Goal: Download file/media

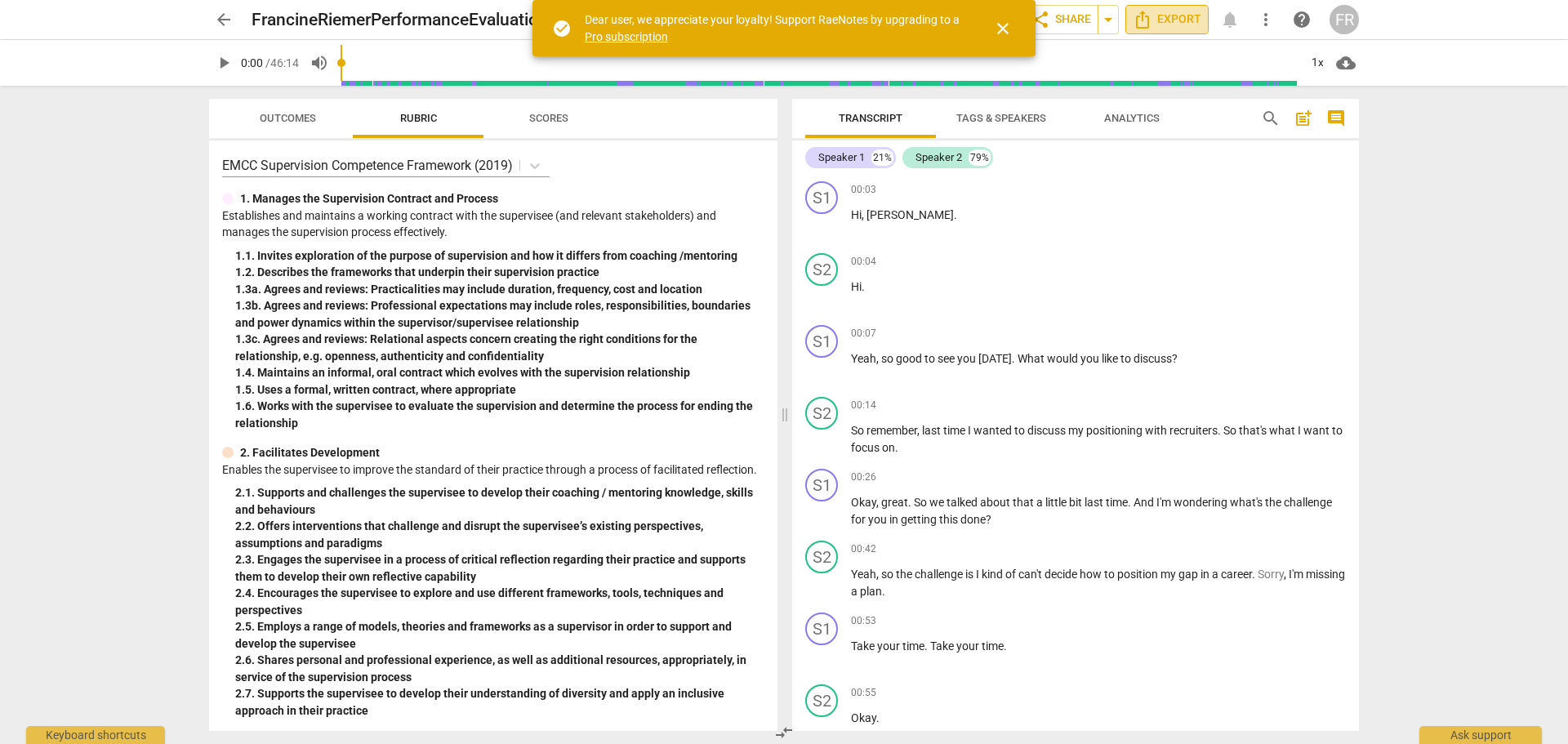
click at [1176, 17] on span "Export" at bounding box center [1166, 19] width 68 height 19
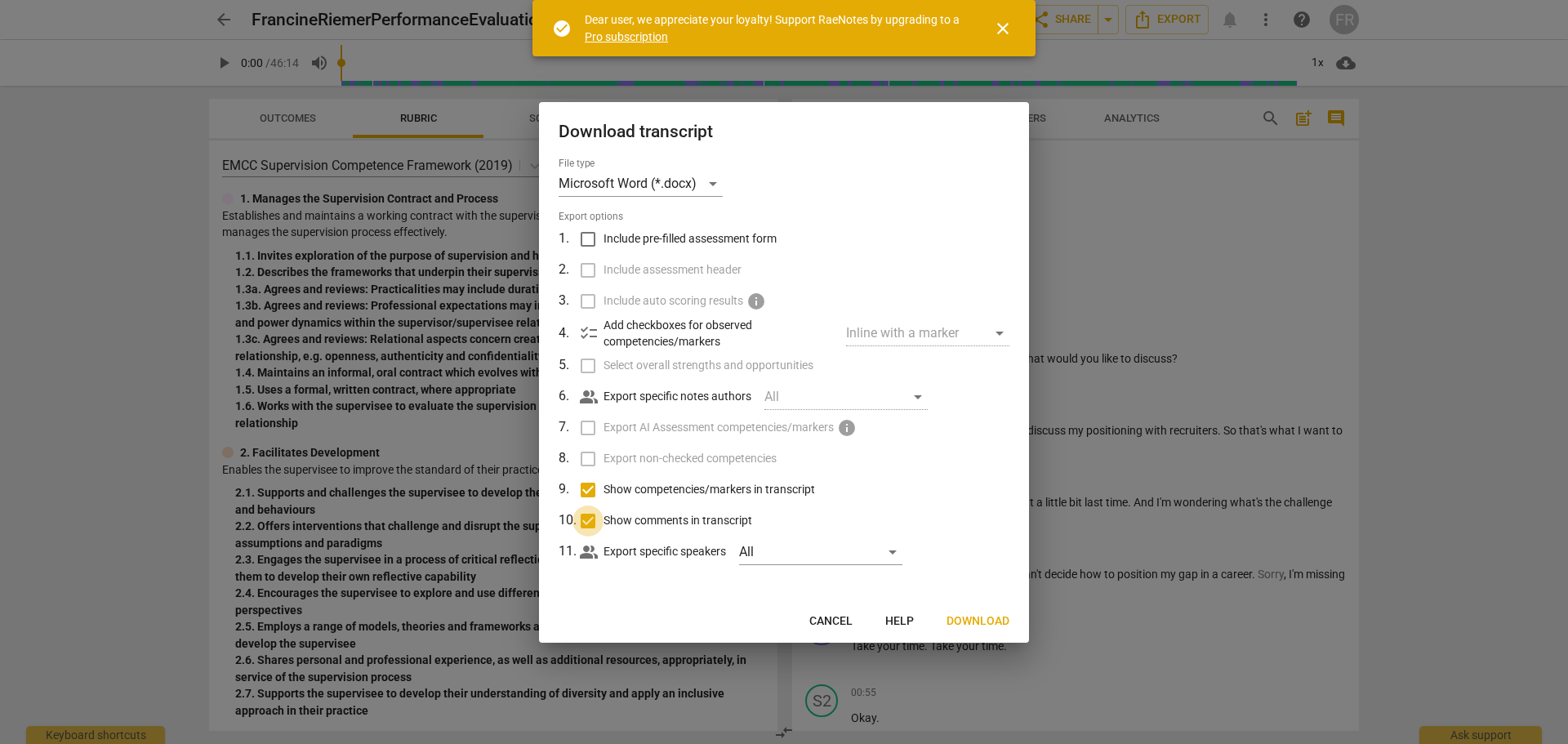
click at [586, 520] on input "Show comments in transcript" at bounding box center [588, 520] width 31 height 31
checkbox input "false"
click at [593, 485] on input "Show competencies/markers in transcript" at bounding box center [588, 490] width 31 height 31
checkbox input "false"
click at [978, 622] on span "Download" at bounding box center [978, 620] width 63 height 16
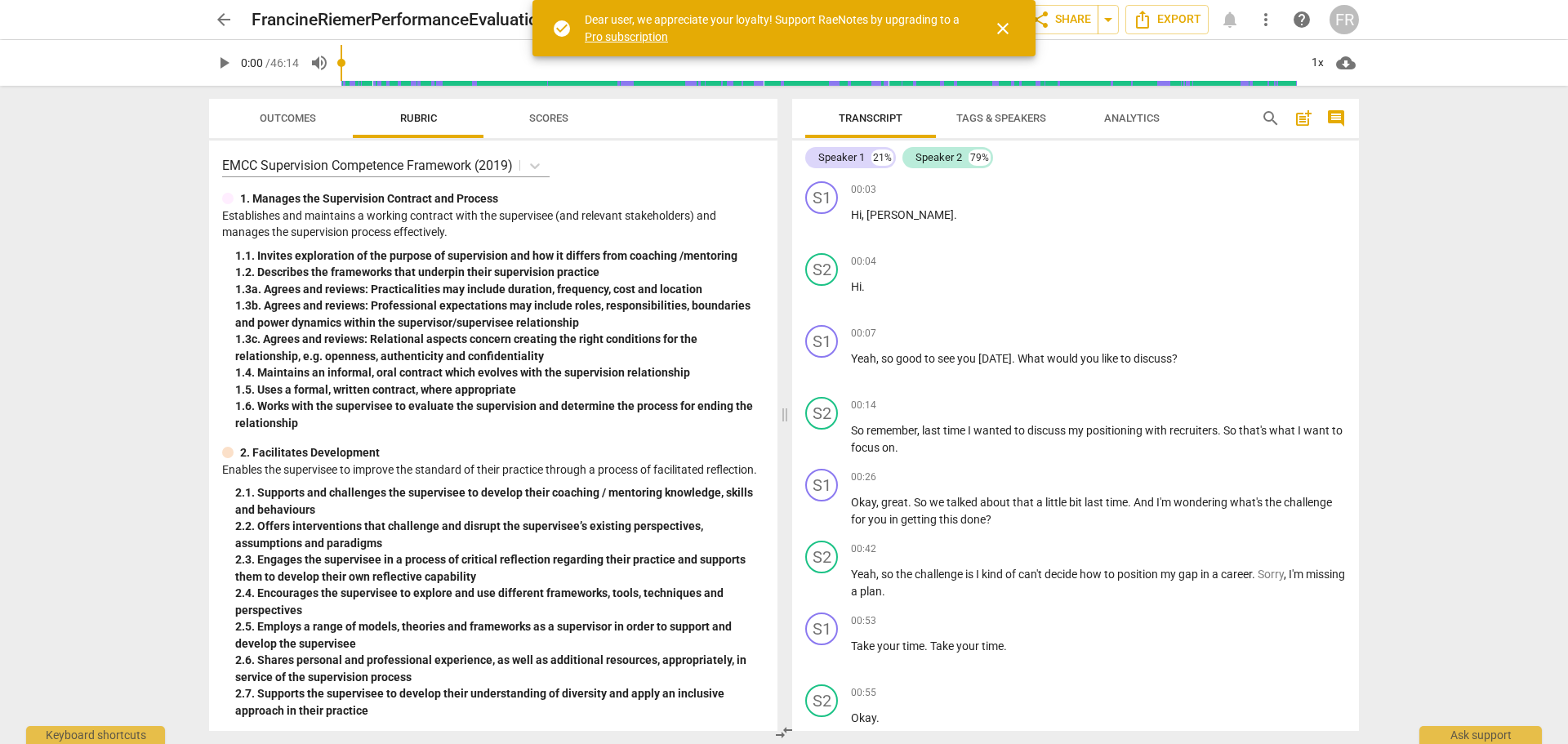
click at [1008, 30] on span "close" at bounding box center [1003, 28] width 19 height 19
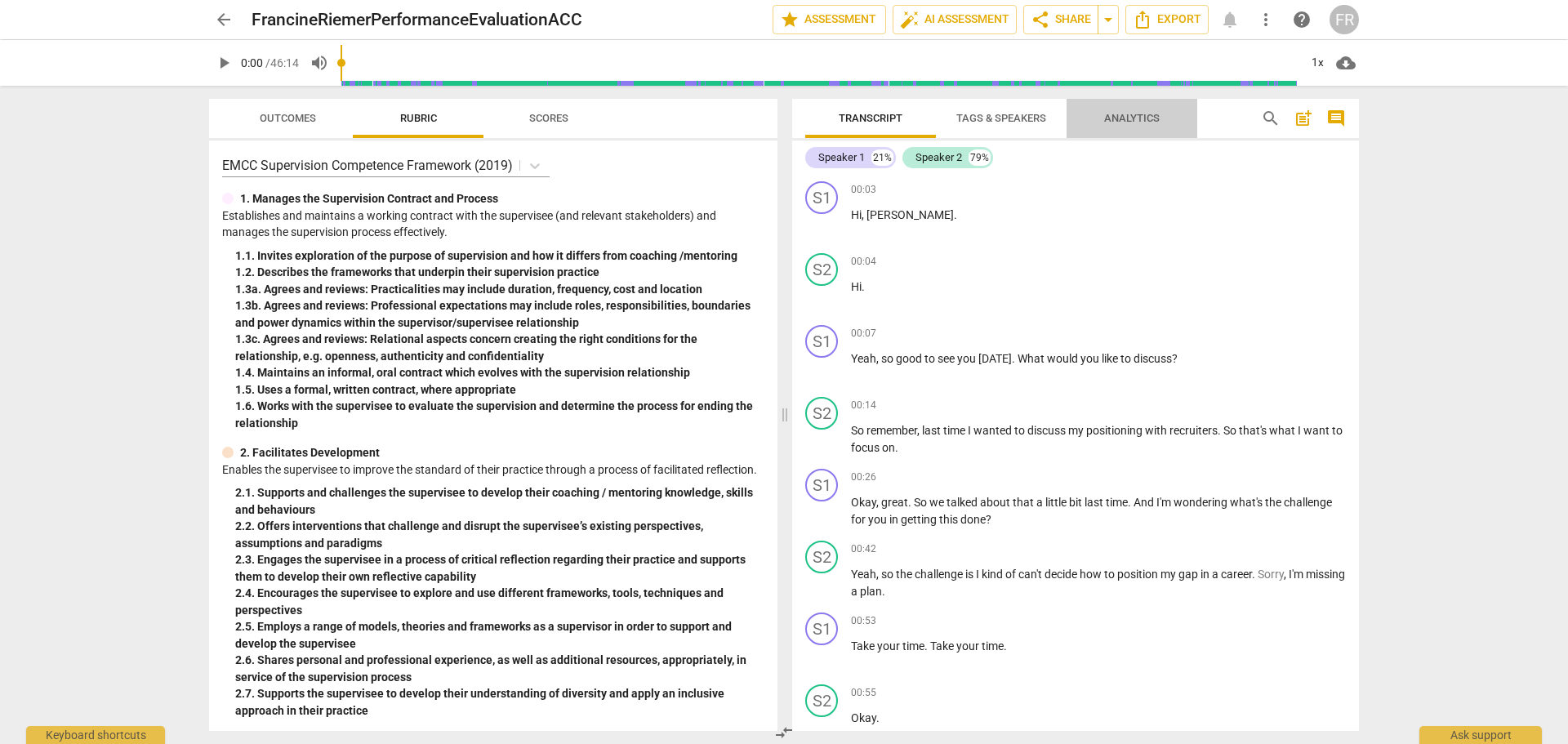
click at [1160, 118] on span "Analytics" at bounding box center [1132, 119] width 95 height 22
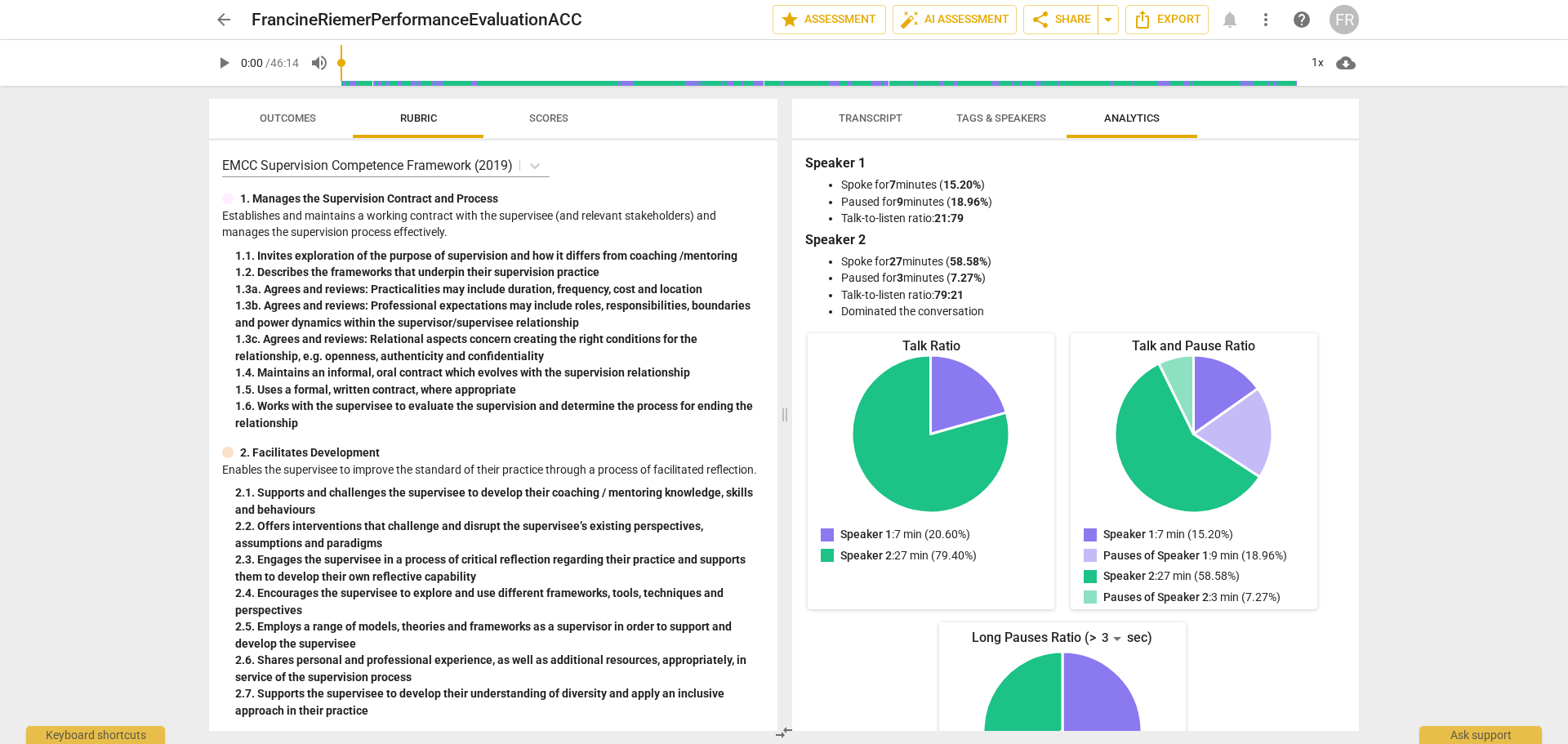
click at [1270, 20] on span "more_vert" at bounding box center [1266, 19] width 19 height 19
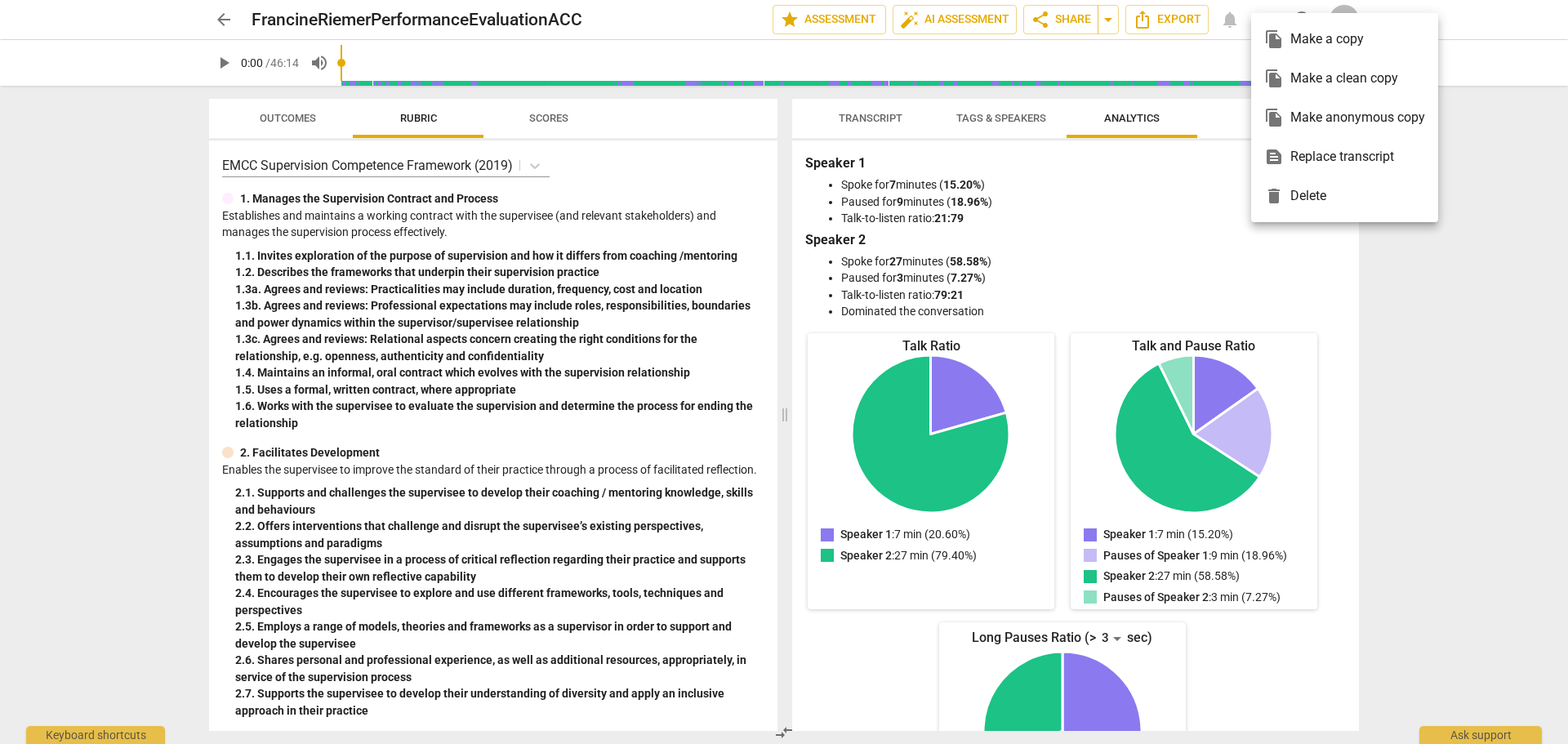
click at [1526, 299] on div at bounding box center [784, 372] width 1568 height 744
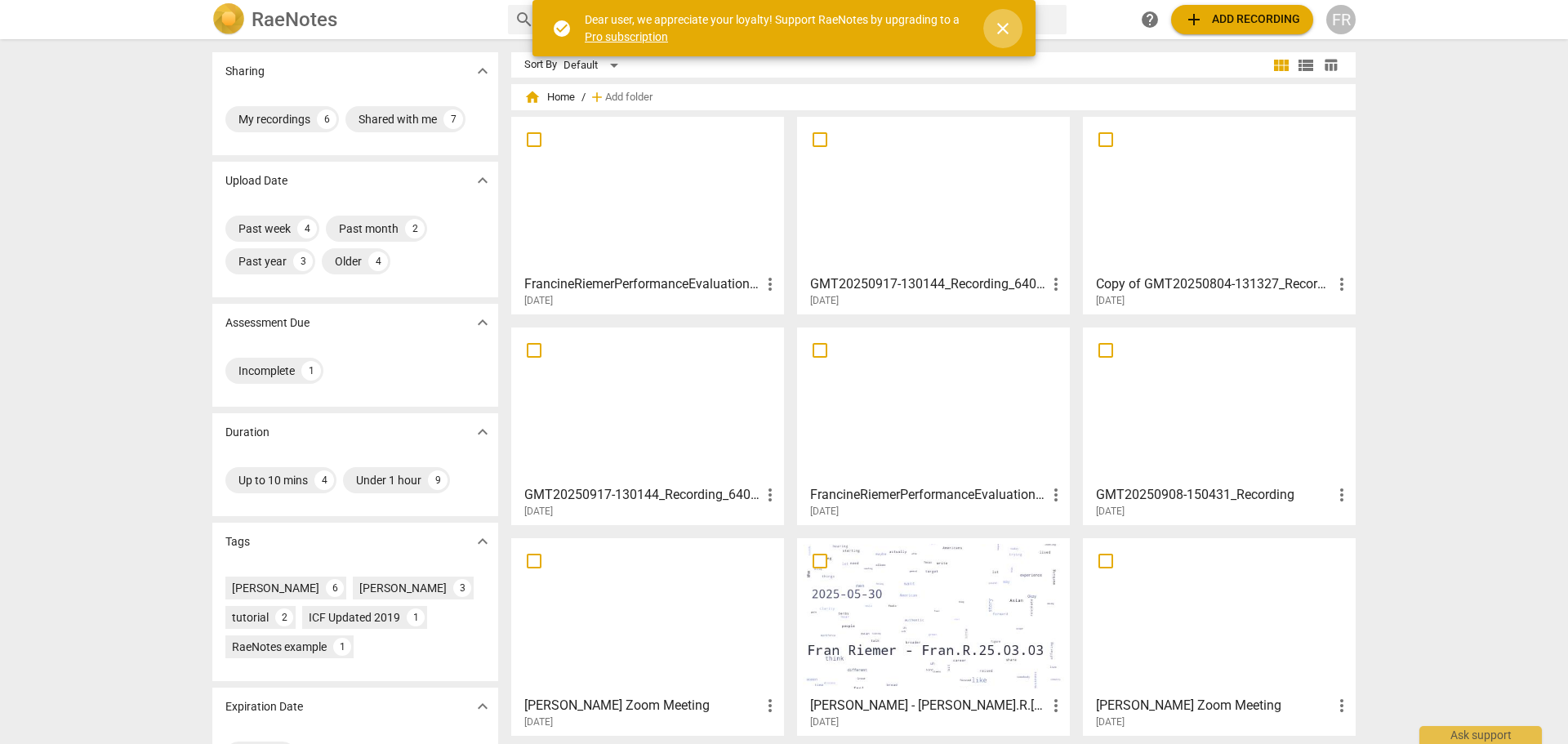
click at [995, 24] on span "close" at bounding box center [1003, 28] width 19 height 19
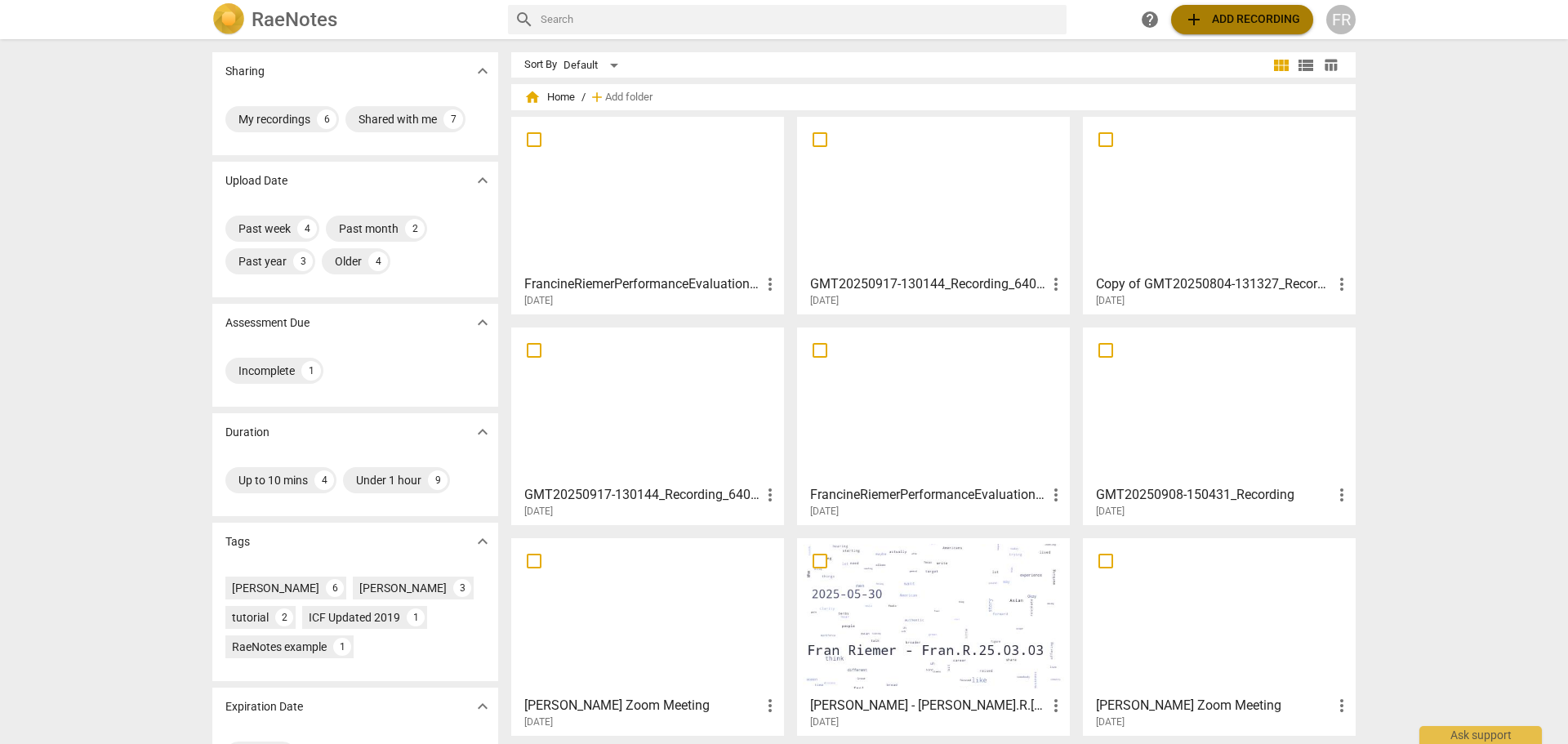
click at [1195, 17] on span "add" at bounding box center [1194, 19] width 19 height 19
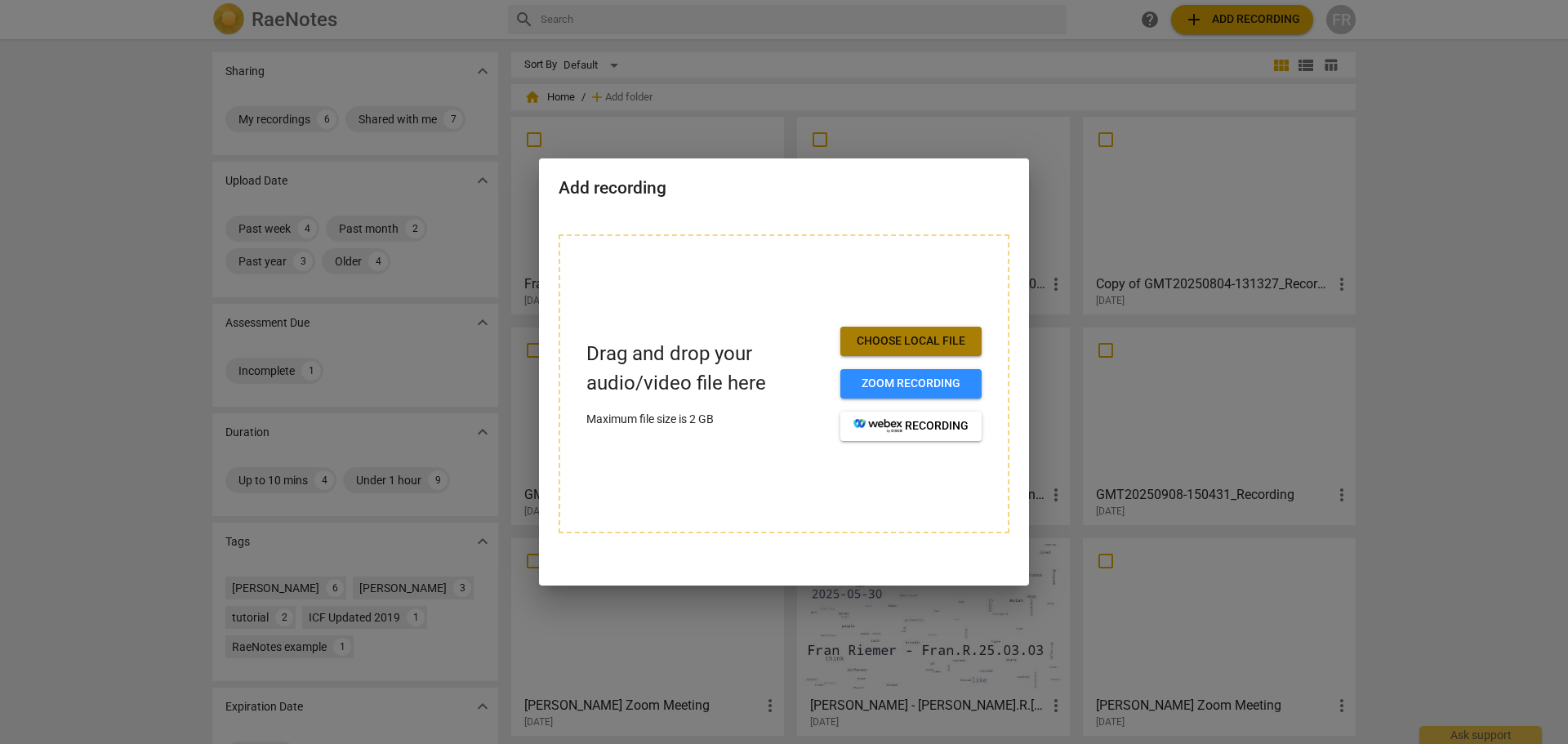
click at [887, 343] on span "Choose local file" at bounding box center [911, 341] width 115 height 16
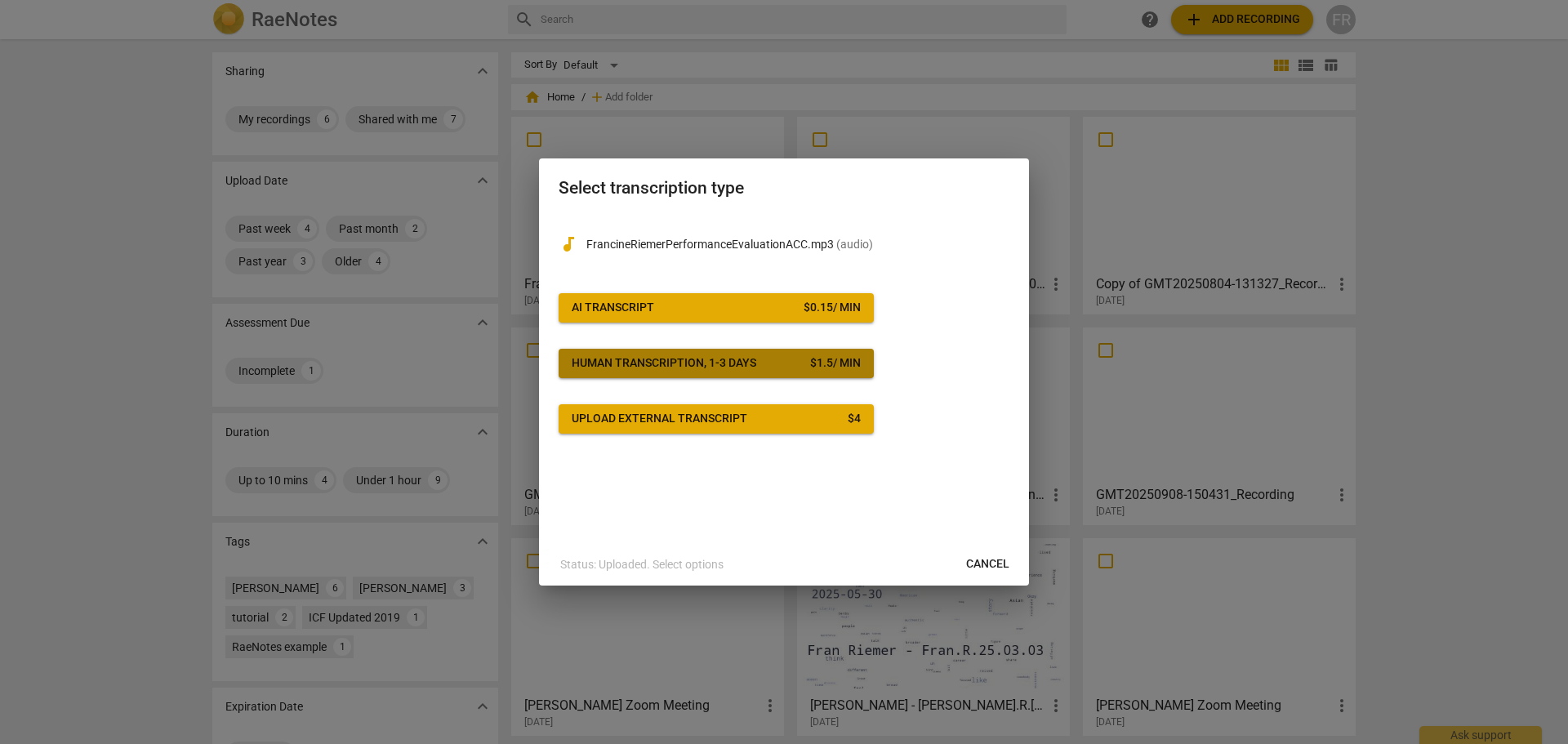
click at [690, 366] on div "Human transcription, 1-3 days" at bounding box center [664, 363] width 184 height 16
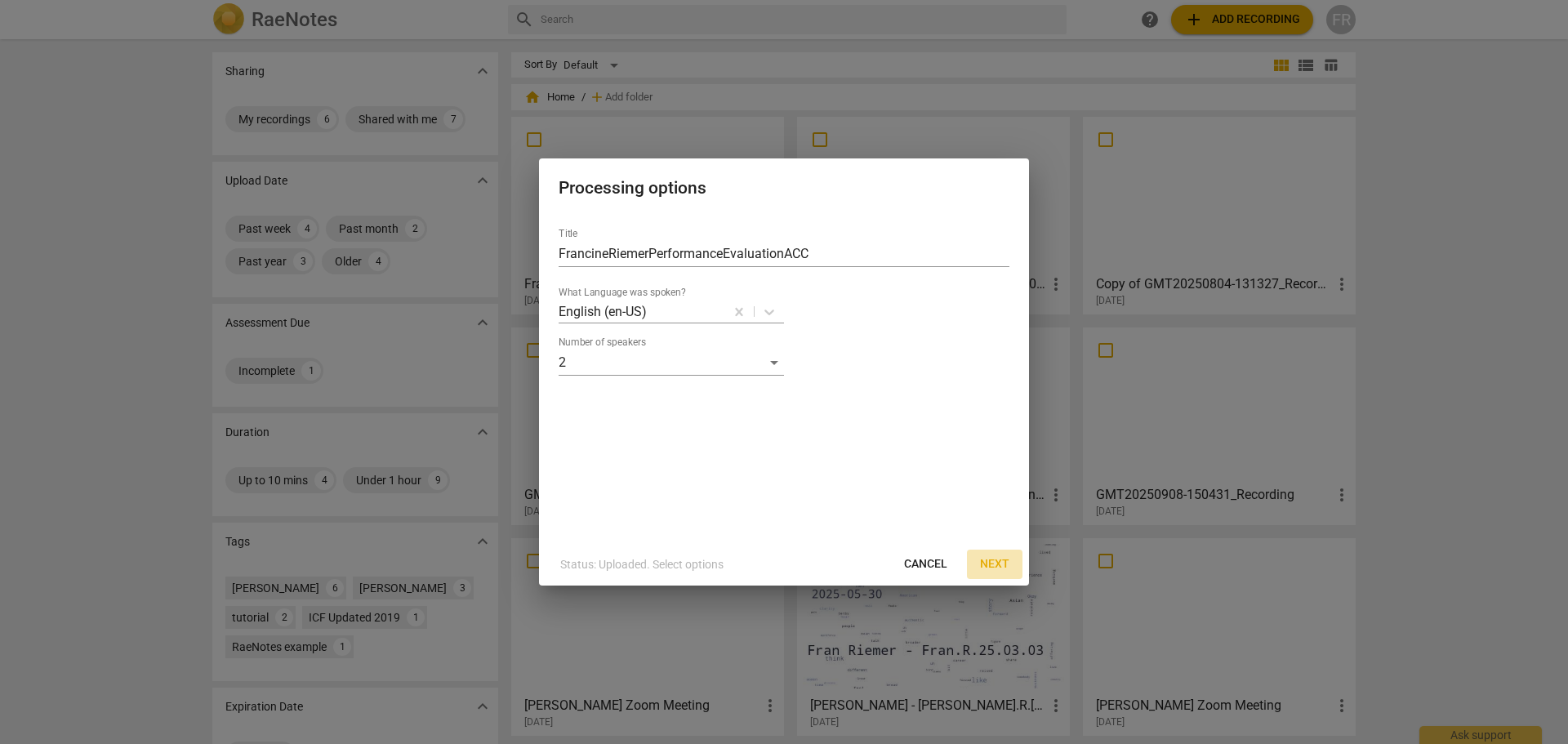
click at [993, 567] on span "Next" at bounding box center [995, 564] width 29 height 16
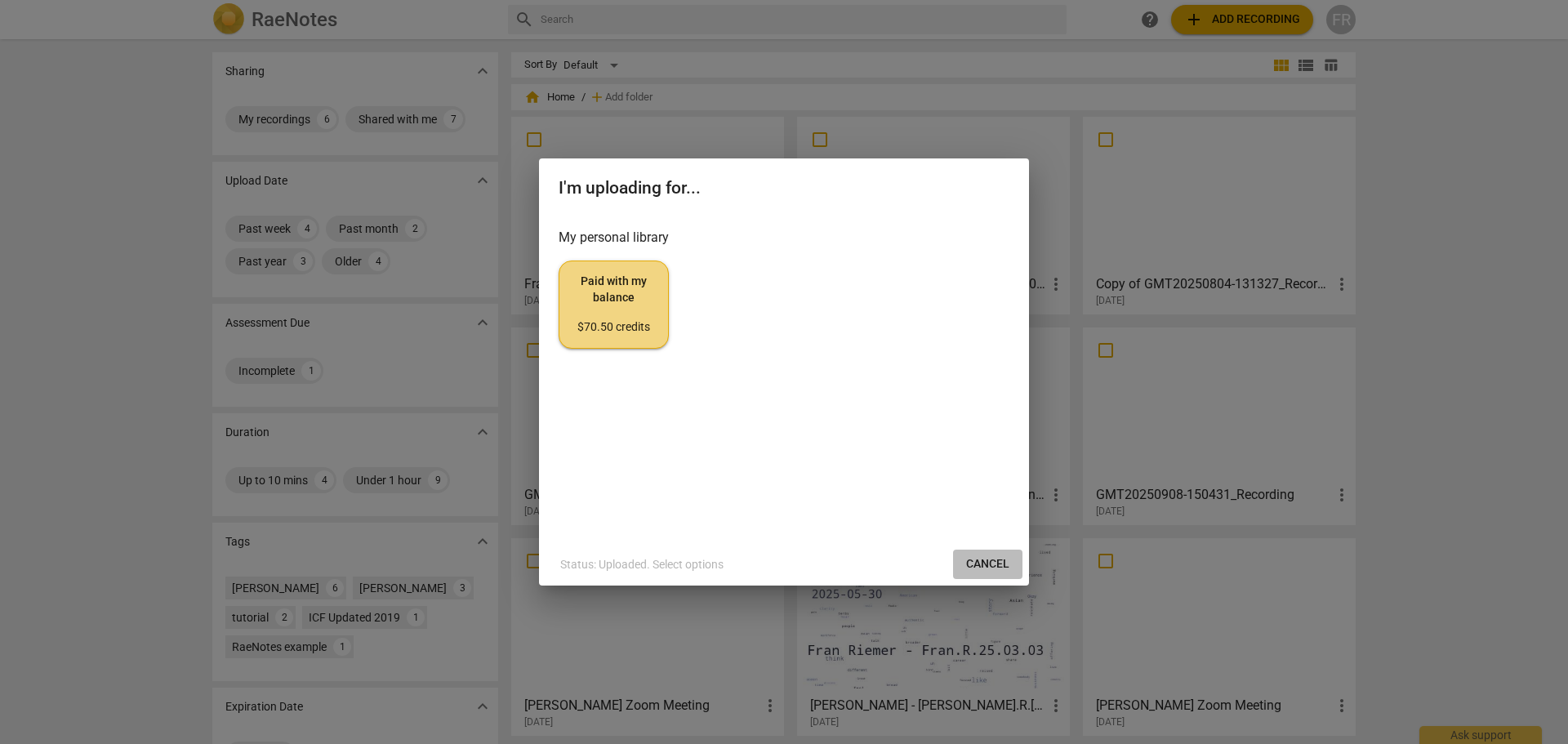
click at [1000, 560] on span "Cancel" at bounding box center [988, 564] width 43 height 16
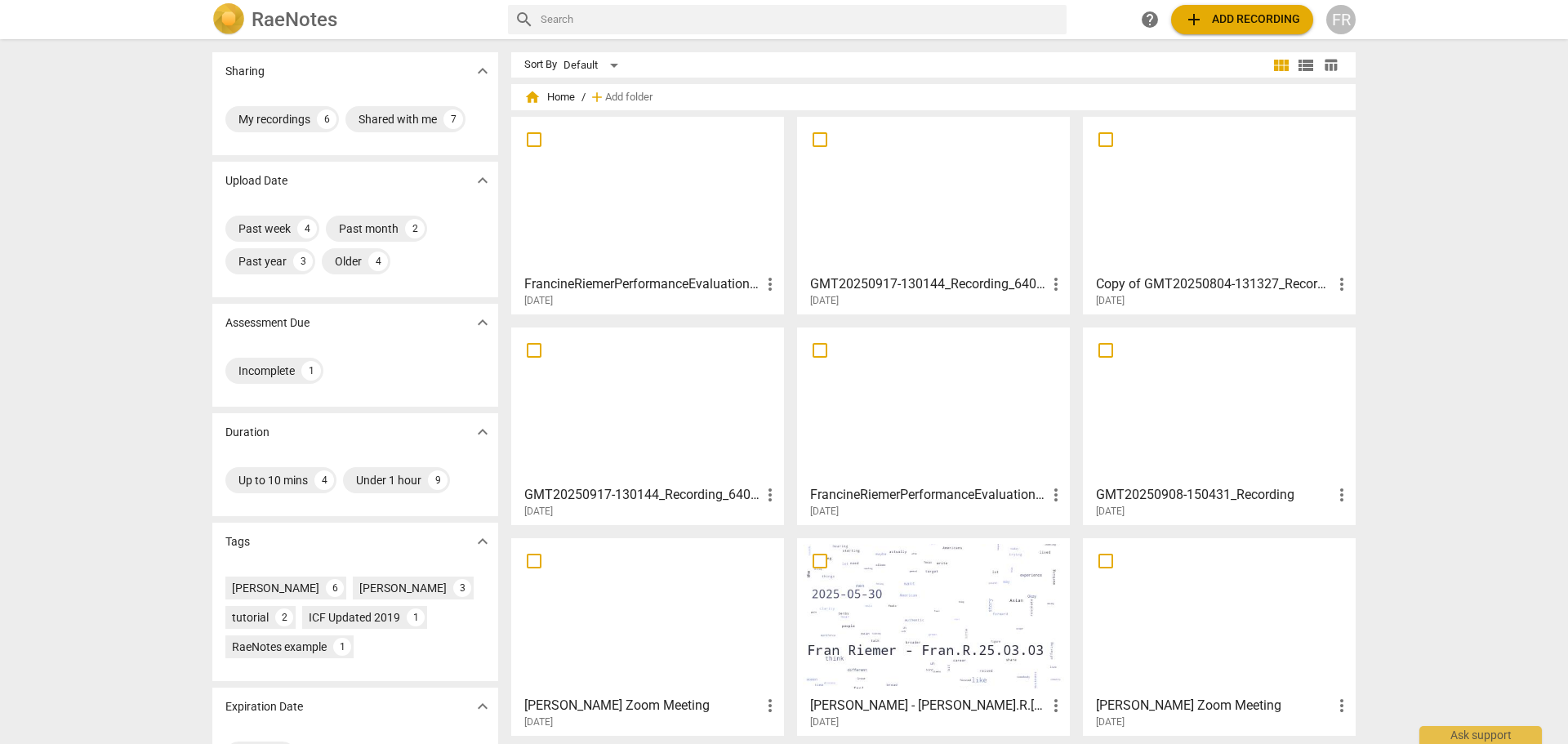
click at [577, 445] on div at bounding box center [648, 406] width 261 height 145
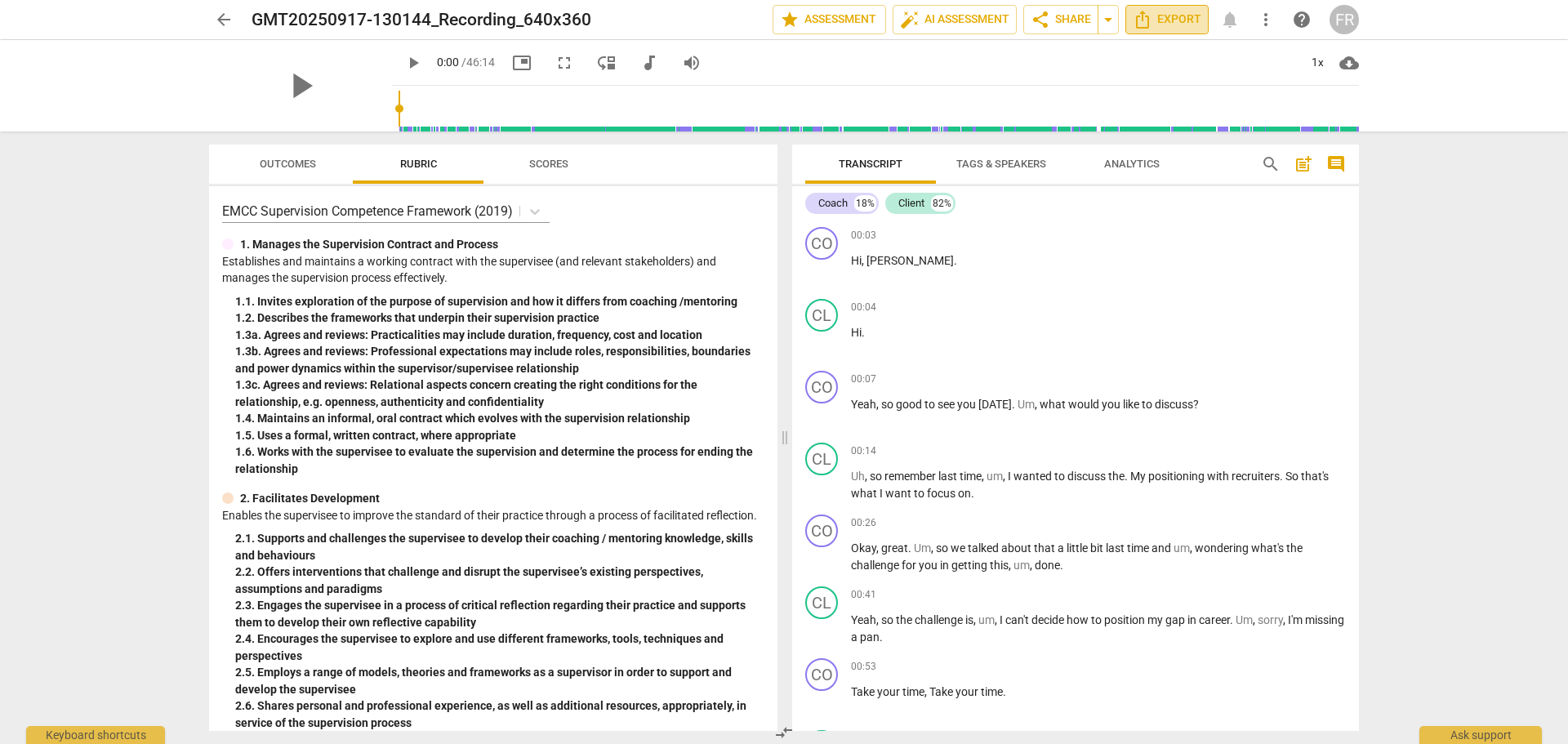
click at [1154, 22] on span "Export" at bounding box center [1166, 19] width 68 height 19
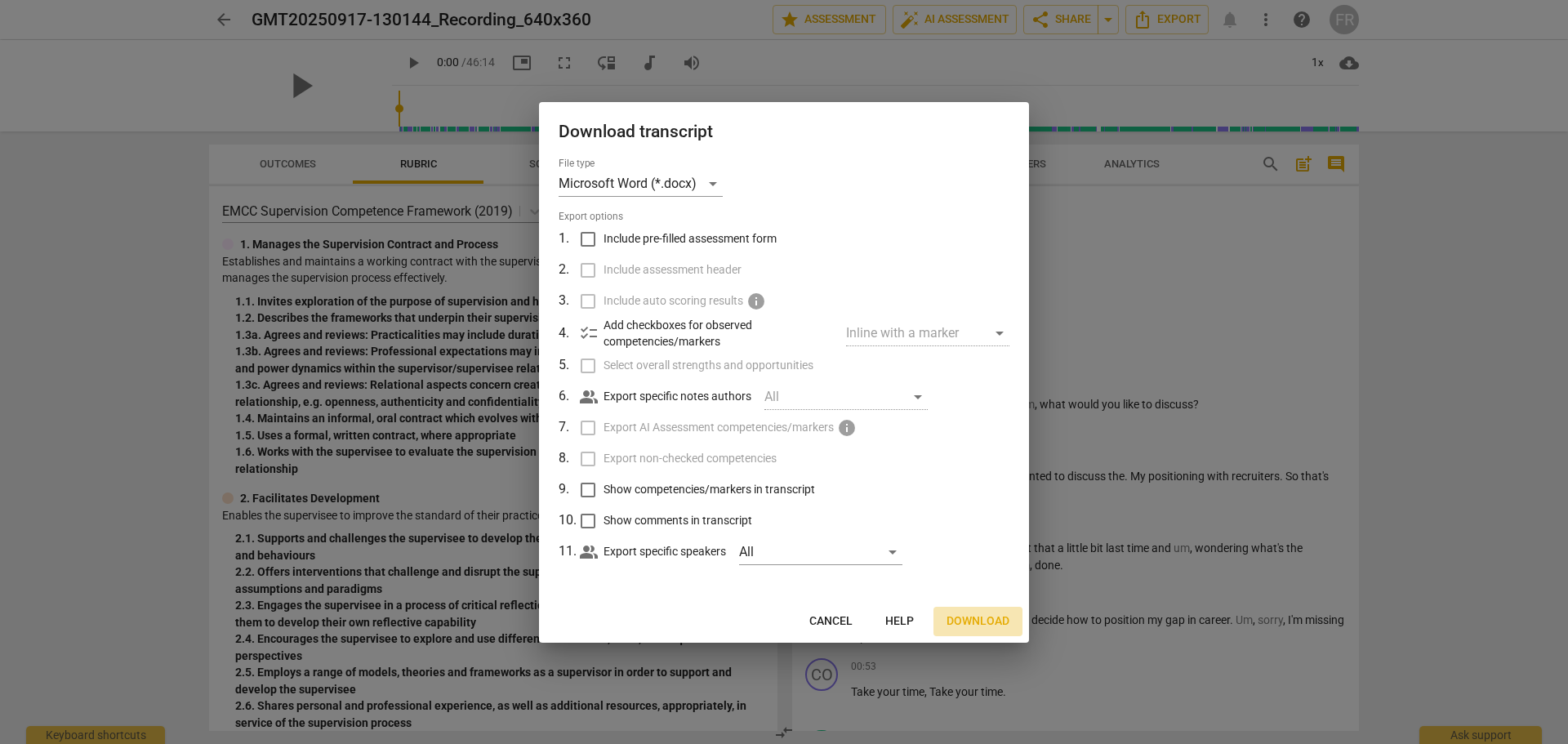
click at [967, 620] on span "Download" at bounding box center [978, 620] width 63 height 16
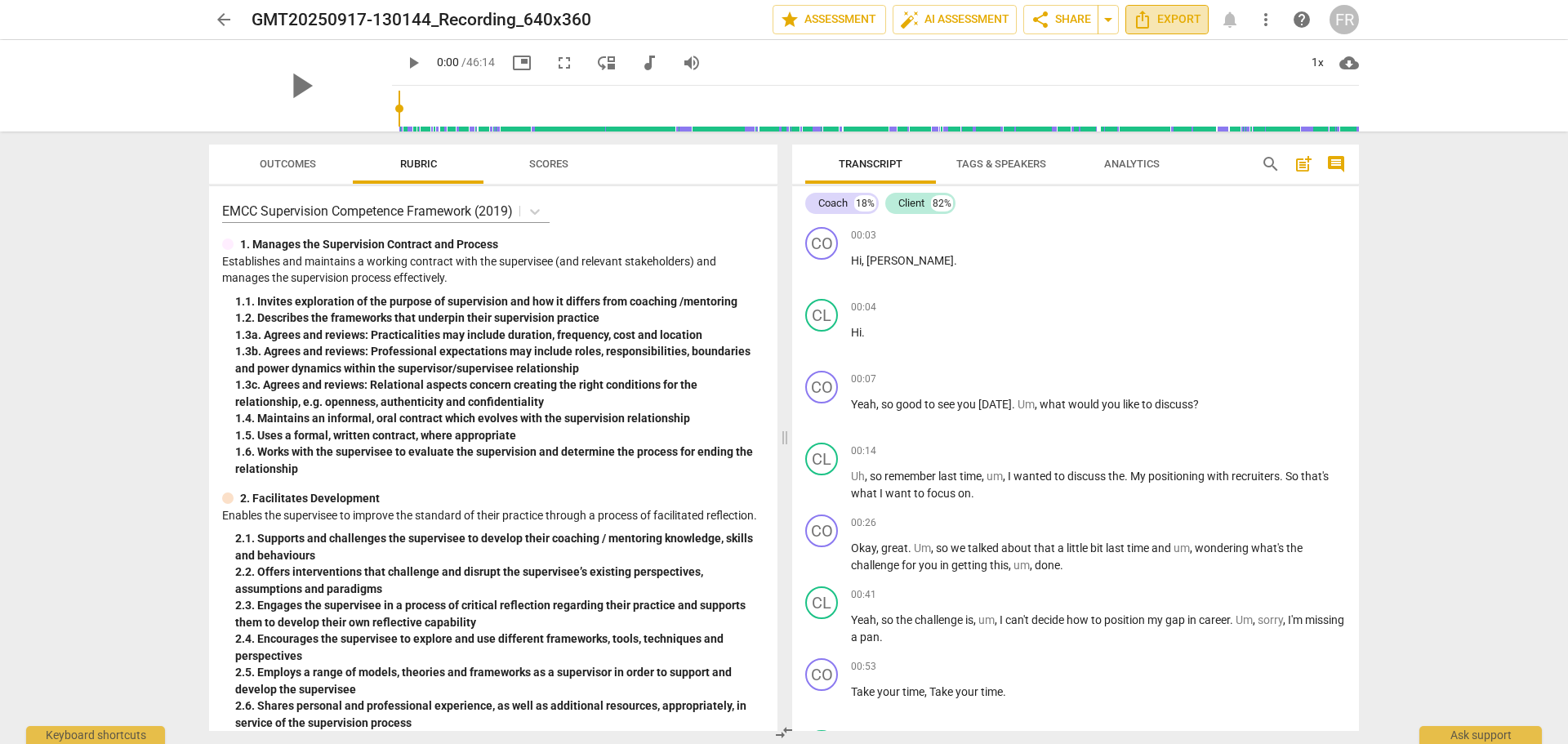
click at [1154, 15] on span "Export" at bounding box center [1166, 19] width 68 height 19
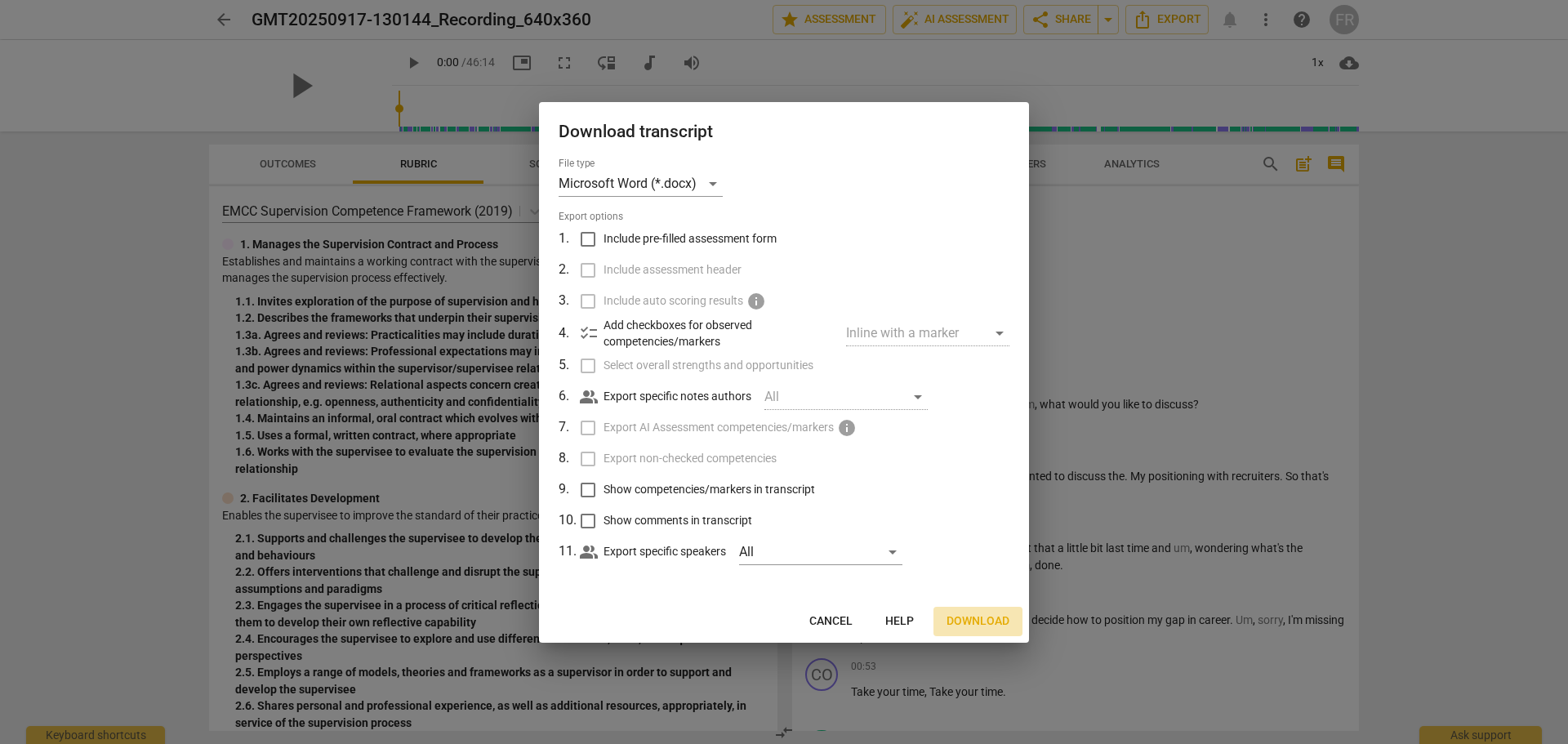
click at [959, 622] on span "Download" at bounding box center [978, 620] width 63 height 16
